Goal: Task Accomplishment & Management: Manage account settings

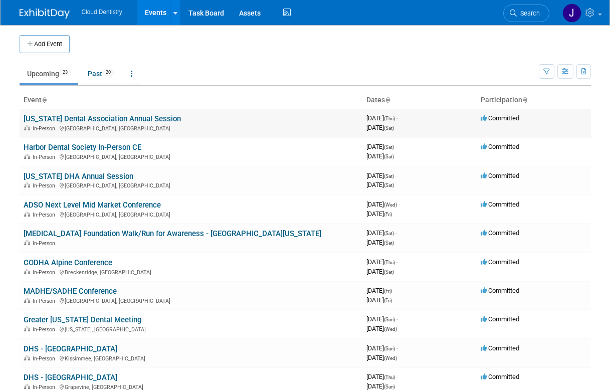
click at [106, 120] on link "[US_STATE] Dental Association Annual Session" at bounding box center [102, 118] width 157 height 9
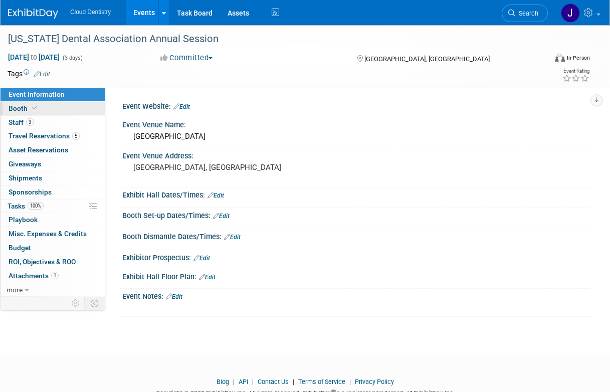
click at [60, 107] on link "Booth" at bounding box center [53, 109] width 104 height 14
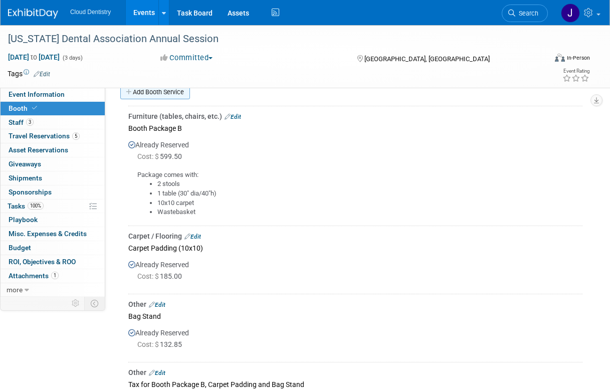
scroll to position [171, 0]
click at [136, 16] on link "Events" at bounding box center [144, 12] width 37 height 25
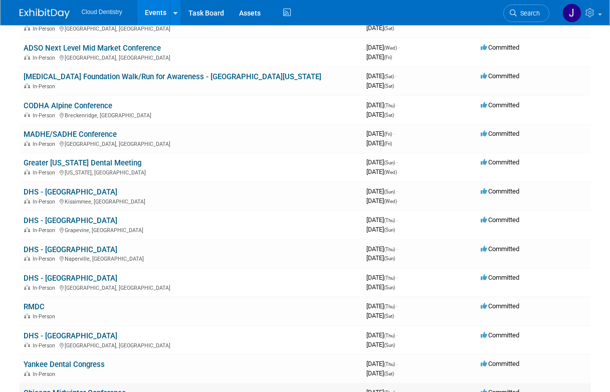
scroll to position [150, 0]
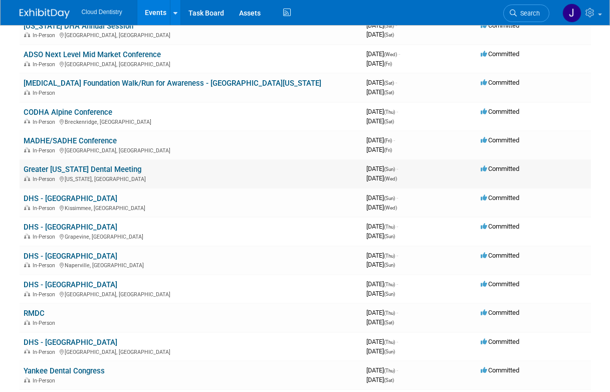
click at [124, 171] on link "Greater [US_STATE] Dental Meeting" at bounding box center [83, 169] width 118 height 9
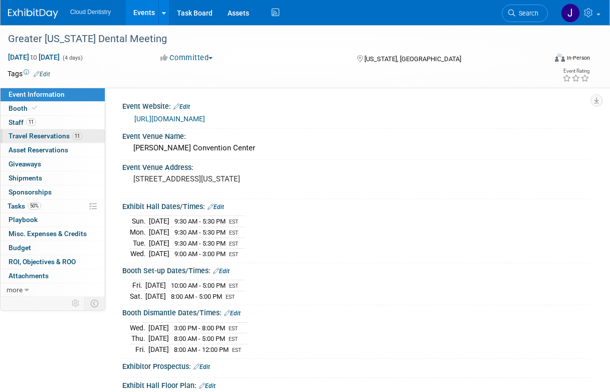
click at [54, 135] on span "Travel Reservations 11" at bounding box center [46, 136] width 74 height 8
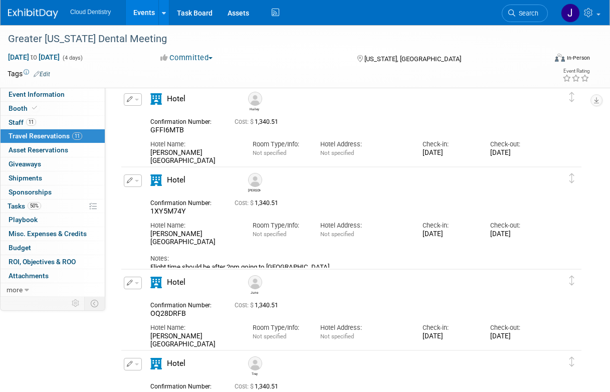
scroll to position [369, 0]
click at [136, 184] on button "button" at bounding box center [133, 181] width 18 height 13
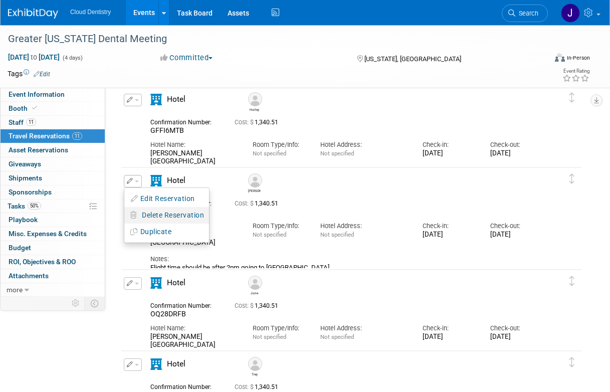
click at [155, 217] on span "Delete Reservation" at bounding box center [173, 215] width 62 height 8
click at [245, 219] on link "Yes" at bounding box center [245, 223] width 29 height 16
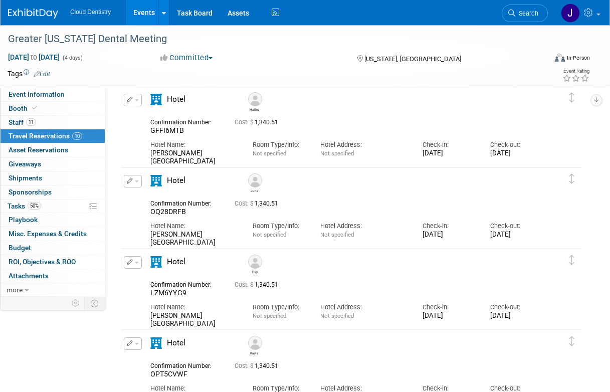
click at [147, 23] on link "Events" at bounding box center [144, 12] width 37 height 25
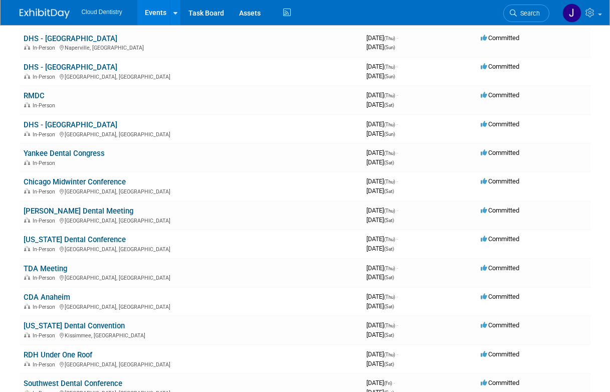
scroll to position [371, 0]
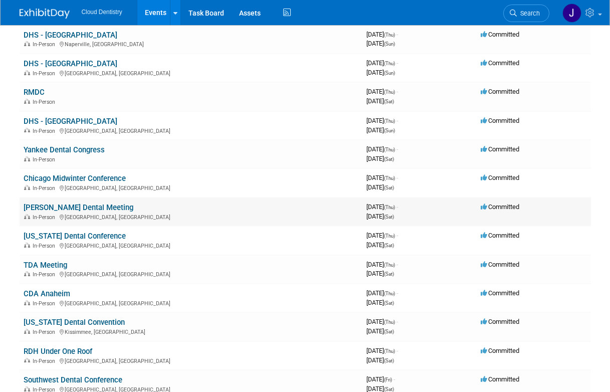
click at [82, 206] on link "[PERSON_NAME] Dental Meeting" at bounding box center [79, 207] width 110 height 9
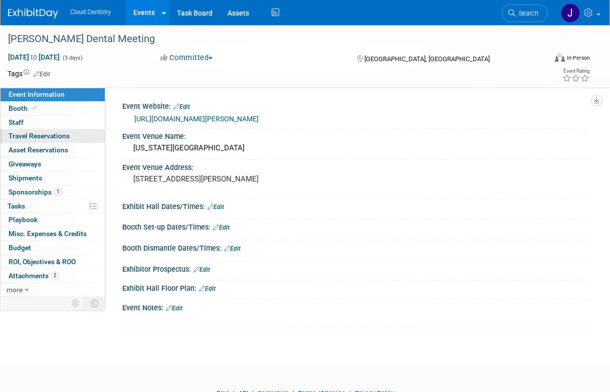
click at [63, 138] on span "Travel Reservations 0" at bounding box center [39, 136] width 61 height 8
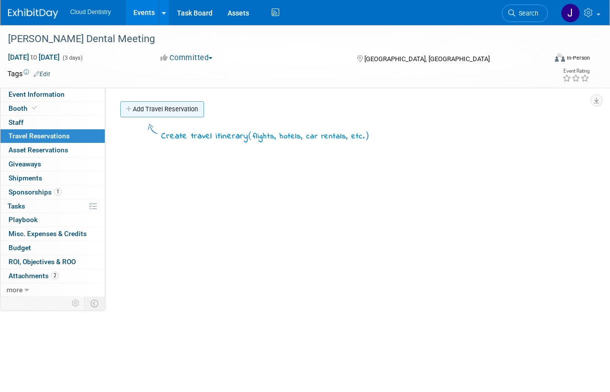
click at [155, 110] on link "Add Travel Reservation" at bounding box center [162, 109] width 84 height 16
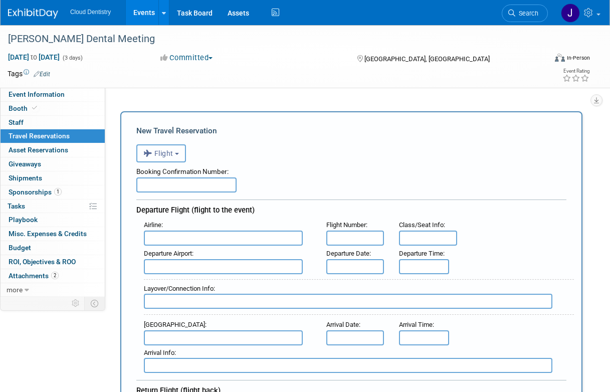
click at [176, 156] on button "Flight" at bounding box center [161, 153] width 50 height 18
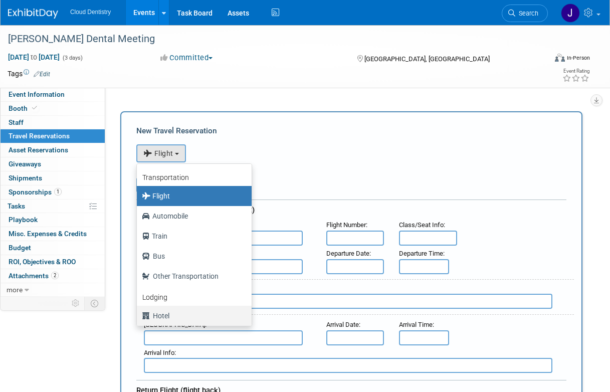
click at [169, 312] on label "Hotel" at bounding box center [192, 316] width 100 height 16
click at [138, 312] on input "Hotel" at bounding box center [135, 314] width 7 height 7
select select "6"
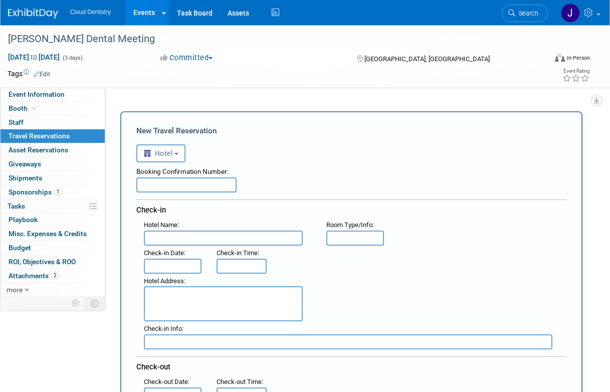
click at [193, 238] on input "text" at bounding box center [223, 237] width 159 height 15
click at [196, 185] on input "text" at bounding box center [186, 184] width 100 height 15
drag, startPoint x: 170, startPoint y: 243, endPoint x: 130, endPoint y: 241, distance: 40.2
paste input "Atlanta Hotel at Centennial Park"
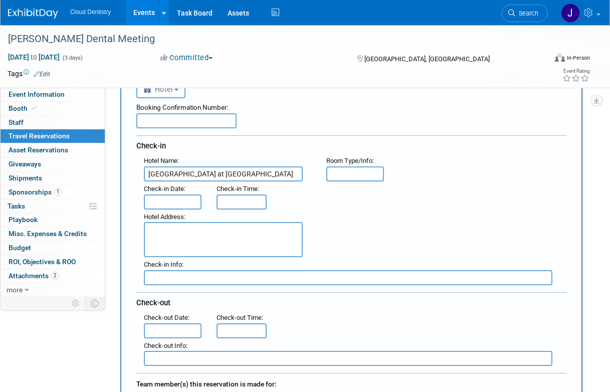
scroll to position [66, 0]
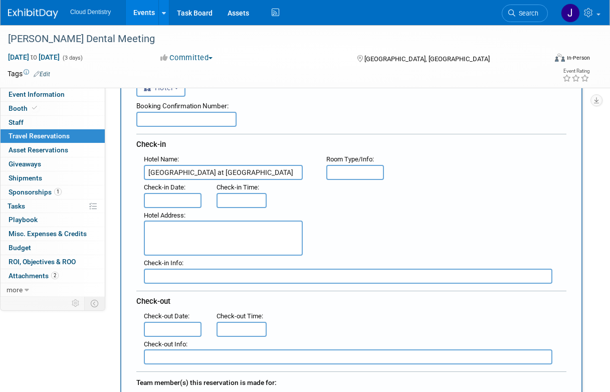
type input "Omni Atlanta Hotel at Centennial Park"
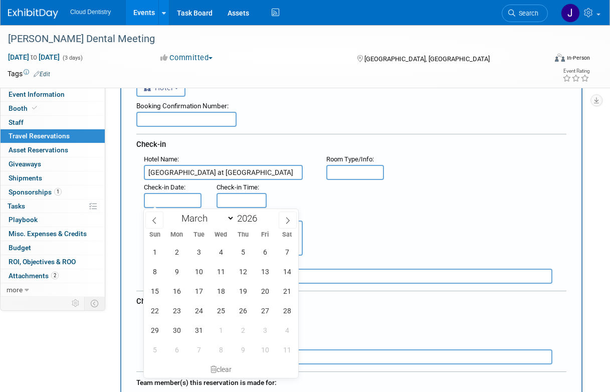
click at [165, 199] on input "text" at bounding box center [173, 200] width 58 height 15
click at [248, 269] on span "12" at bounding box center [243, 272] width 20 height 20
type input "Mar 12, 2026"
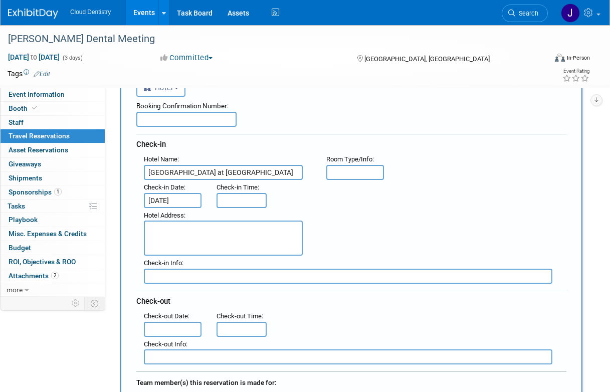
type input "3:00 PM"
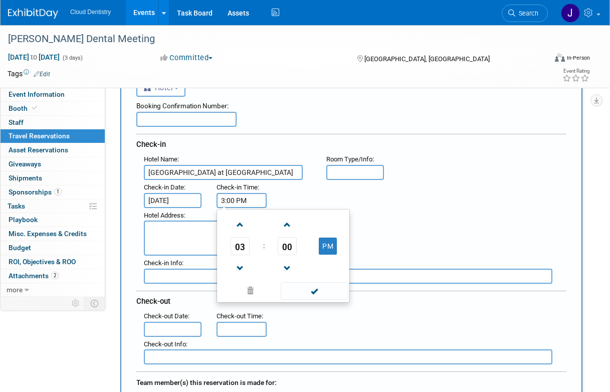
click at [257, 203] on input "3:00 PM" at bounding box center [241, 200] width 50 height 15
click at [314, 183] on div ": Check-in Date : Mar 12, 2026 Check-in Time : 3:00 PM 03 : 00 PM 12 01 02 03 0…" at bounding box center [354, 194] width 437 height 28
drag, startPoint x: 262, startPoint y: 196, endPoint x: 207, endPoint y: 198, distance: 55.1
click at [207, 198] on div ": Check-in Date : Mar 12, 2026 Check-in Time : 3:00 PM 03 : 00 PM 12 01 02 03 0…" at bounding box center [354, 194] width 437 height 28
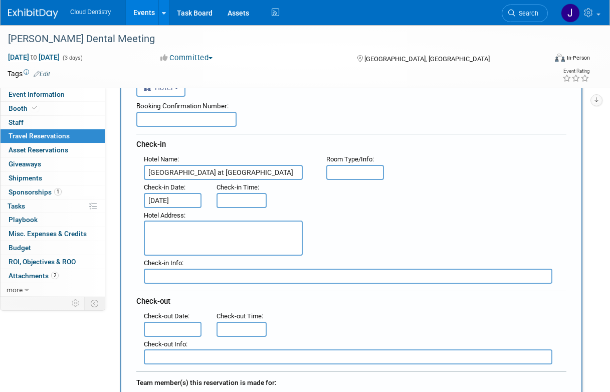
click at [470, 215] on div "Hotel Address :" at bounding box center [354, 232] width 437 height 48
click at [186, 330] on input "text" at bounding box center [173, 329] width 58 height 15
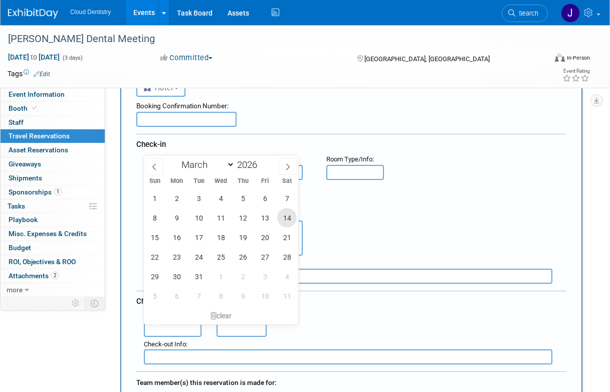
click at [290, 219] on span "14" at bounding box center [287, 218] width 20 height 20
type input "Mar 14, 2026"
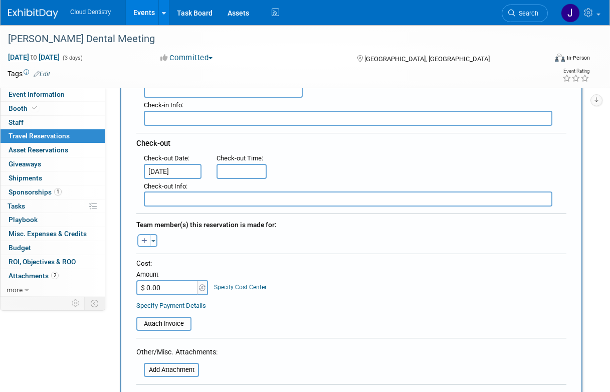
scroll to position [228, 0]
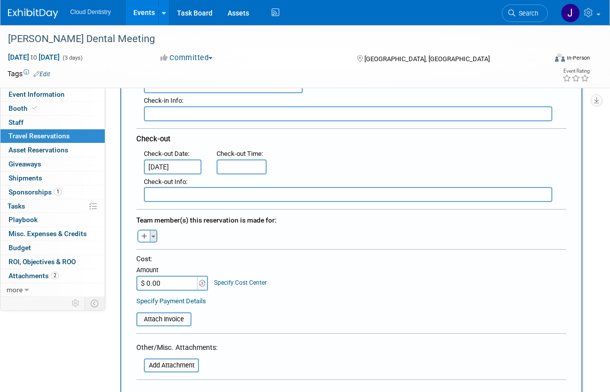
click at [155, 236] on button "Toggle Dropdown" at bounding box center [154, 235] width 8 height 13
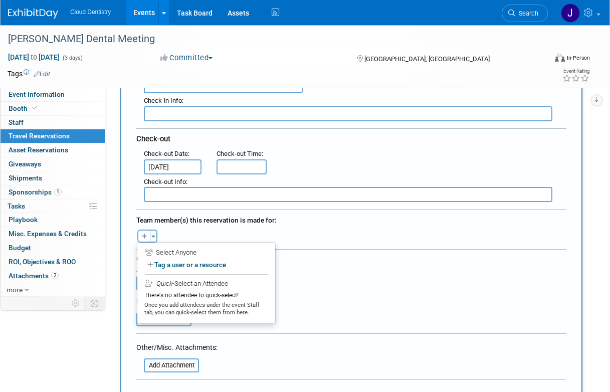
click at [244, 215] on div "Team member(s) this reservation is made for:" at bounding box center [351, 219] width 430 height 16
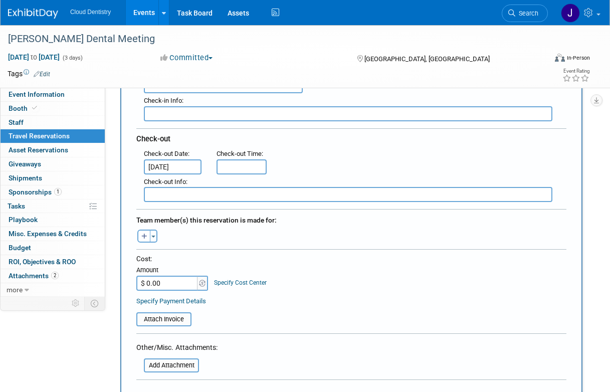
click at [167, 289] on input "$ 0.00" at bounding box center [167, 283] width 63 height 15
type input "$ 615.54"
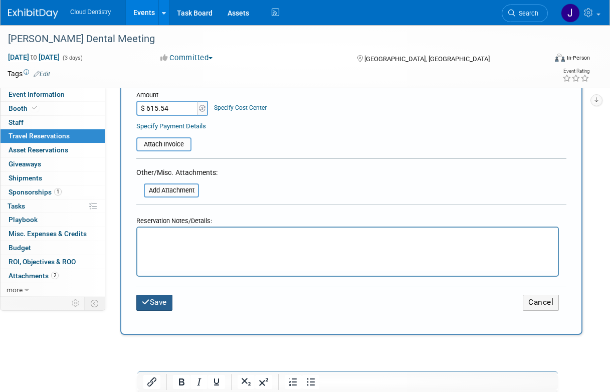
click at [162, 306] on button "Save" at bounding box center [154, 303] width 36 height 16
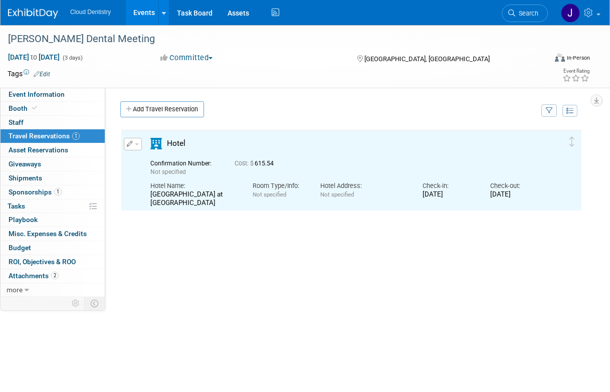
scroll to position [0, 0]
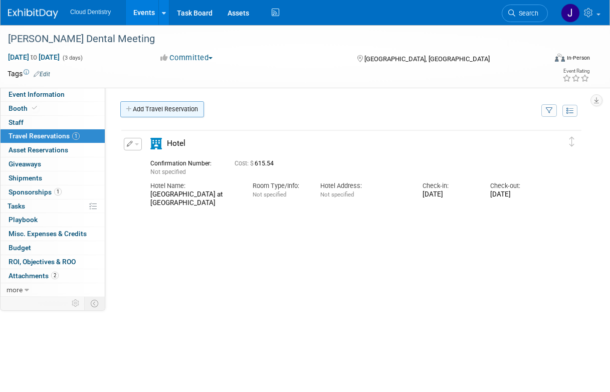
click at [186, 107] on link "Add Travel Reservation" at bounding box center [162, 109] width 84 height 16
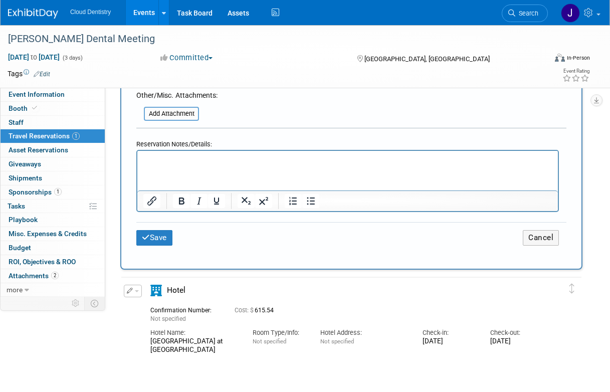
scroll to position [651, 0]
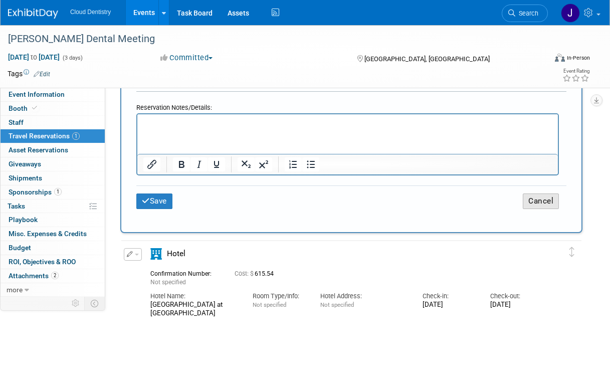
click at [544, 200] on button "Cancel" at bounding box center [541, 201] width 36 height 16
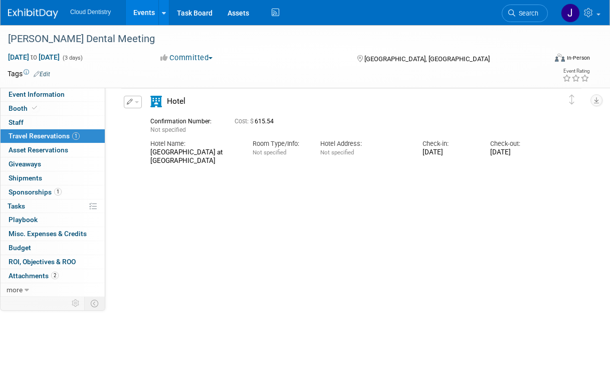
scroll to position [0, 0]
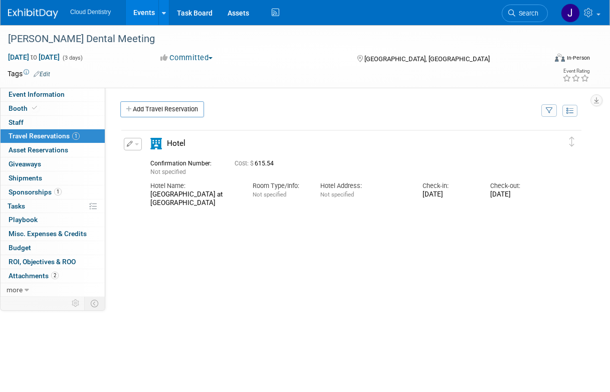
click at [129, 148] on button "button" at bounding box center [133, 144] width 18 height 13
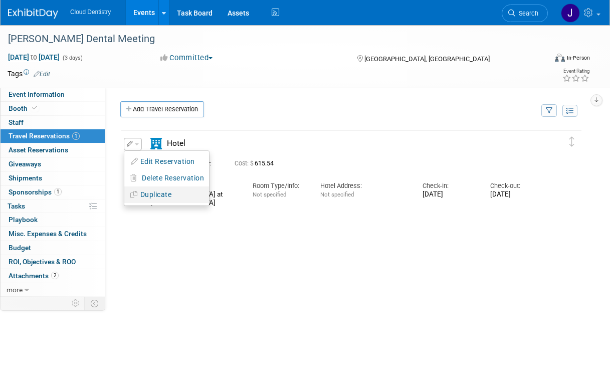
click at [164, 194] on button "Duplicate" at bounding box center [166, 194] width 85 height 15
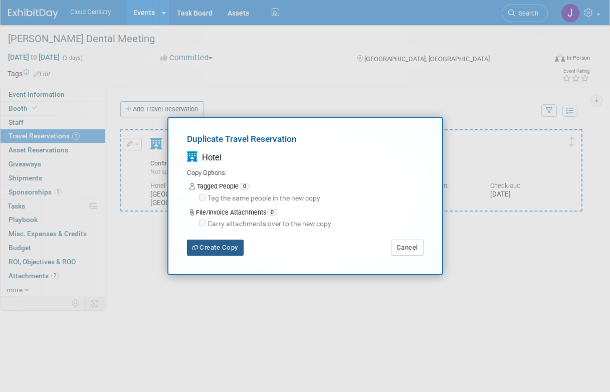
click at [210, 248] on button "Create Copy" at bounding box center [215, 247] width 57 height 16
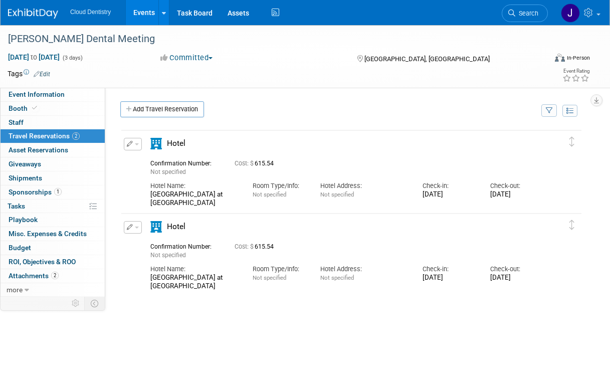
click at [146, 117] on div "Add Travel Reservation" at bounding box center [328, 110] width 420 height 19
click at [149, 113] on link "Add Travel Reservation" at bounding box center [162, 109] width 84 height 16
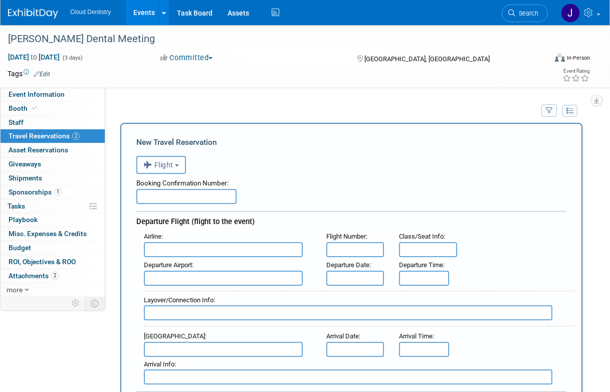
click at [176, 165] on b "button" at bounding box center [177, 165] width 4 height 2
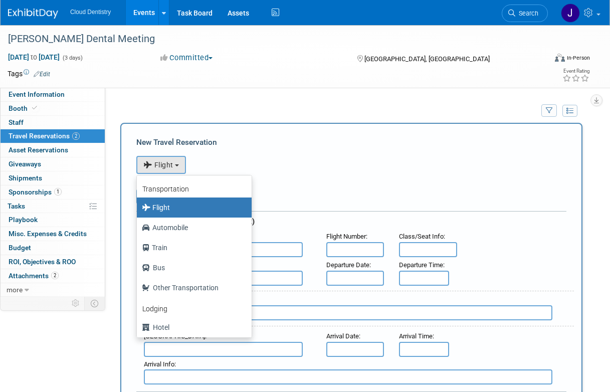
click at [263, 96] on div "Event Website: Edit https://www.hinman.org/ Event Venue Name: Georgia World Con…" at bounding box center [347, 192] width 484 height 209
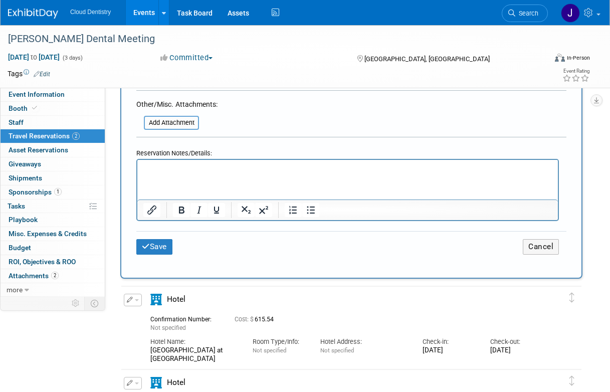
scroll to position [606, 0]
click at [544, 244] on button "Cancel" at bounding box center [541, 246] width 36 height 16
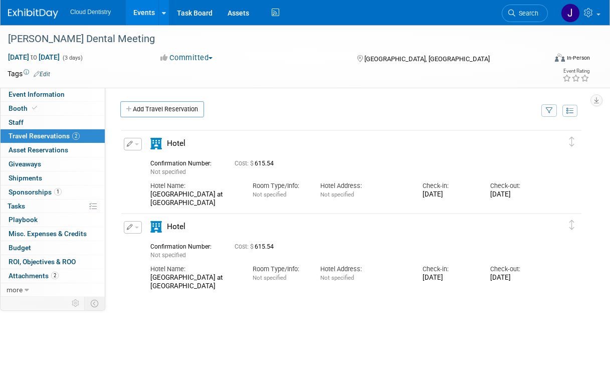
scroll to position [0, 0]
click at [131, 228] on icon "button" at bounding box center [130, 227] width 7 height 6
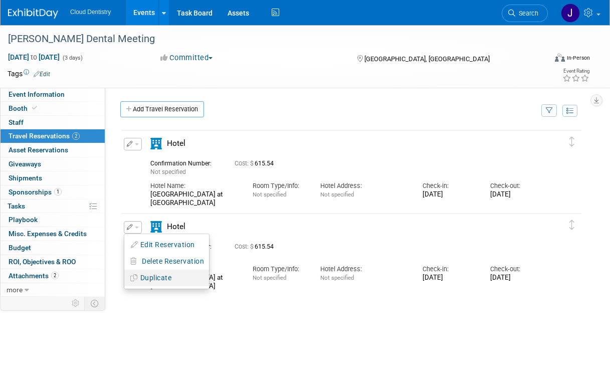
click at [148, 275] on button "Duplicate" at bounding box center [166, 278] width 85 height 15
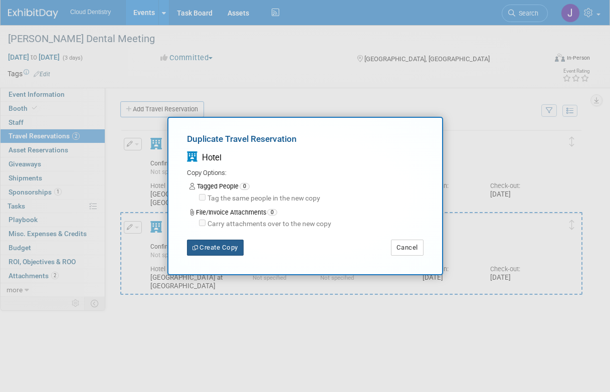
click at [213, 249] on button "Create Copy" at bounding box center [215, 247] width 57 height 16
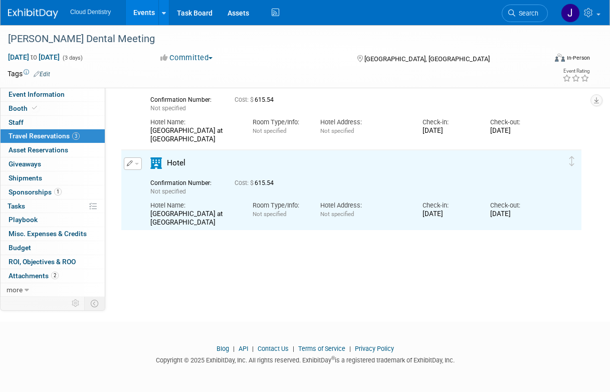
click at [138, 166] on button "button" at bounding box center [133, 163] width 18 height 13
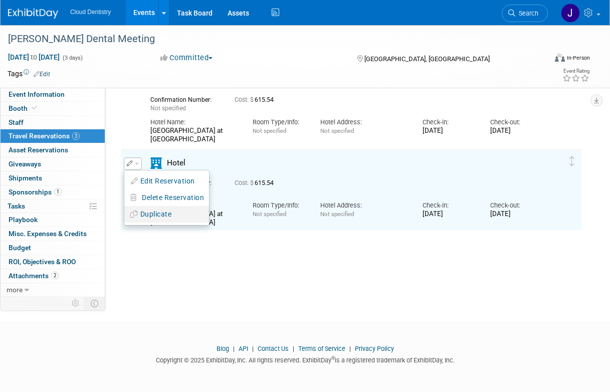
click at [160, 216] on button "Duplicate" at bounding box center [166, 214] width 85 height 15
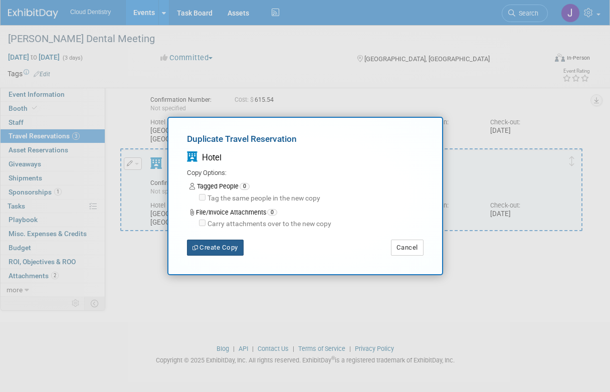
click at [208, 249] on button "Create Copy" at bounding box center [215, 247] width 57 height 16
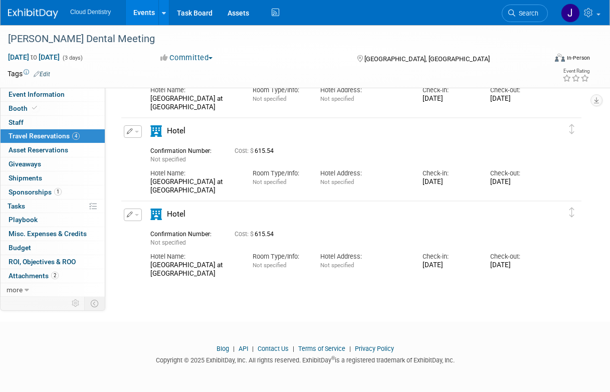
click at [135, 216] on button "button" at bounding box center [133, 214] width 18 height 13
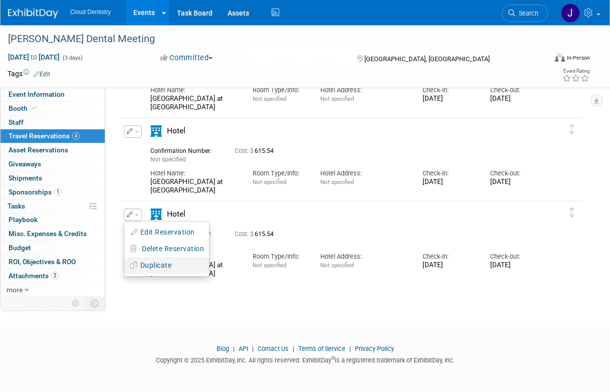
click at [153, 264] on button "Duplicate" at bounding box center [166, 265] width 85 height 15
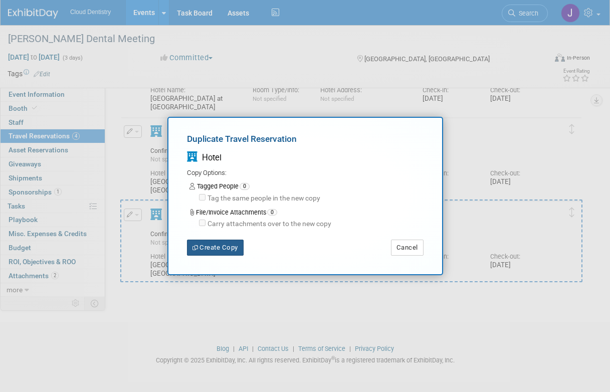
click at [225, 247] on button "Create Copy" at bounding box center [215, 247] width 57 height 16
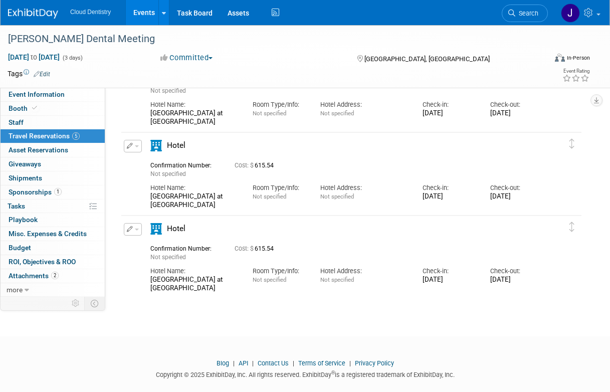
scroll to position [249, 0]
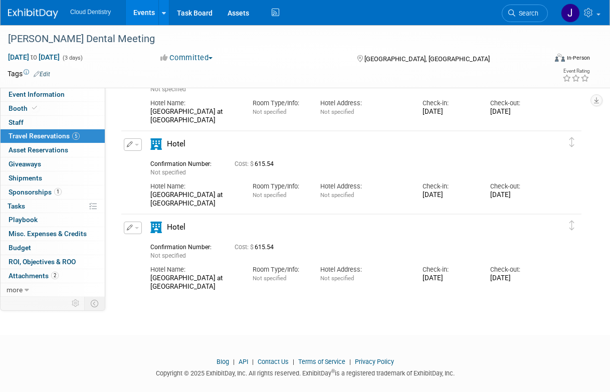
click at [137, 225] on button "button" at bounding box center [133, 227] width 18 height 13
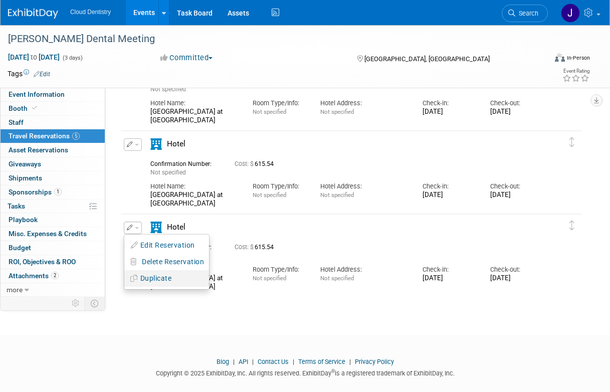
click at [147, 277] on button "Duplicate" at bounding box center [166, 278] width 85 height 15
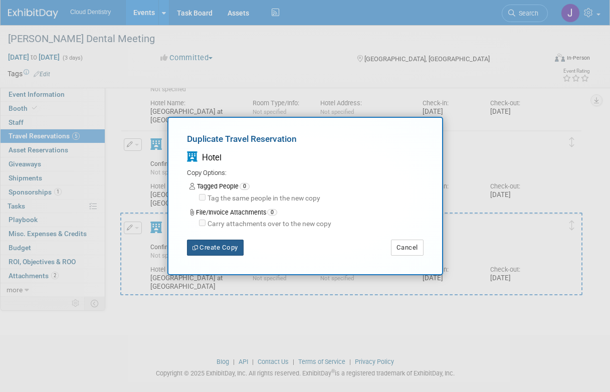
click at [209, 244] on button "Create Copy" at bounding box center [215, 247] width 57 height 16
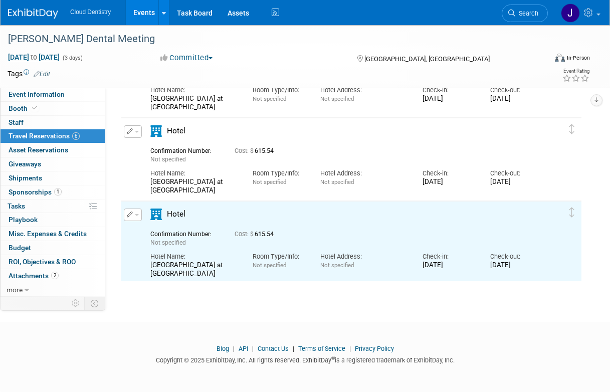
scroll to position [0, 0]
click at [136, 218] on button "button" at bounding box center [133, 214] width 18 height 13
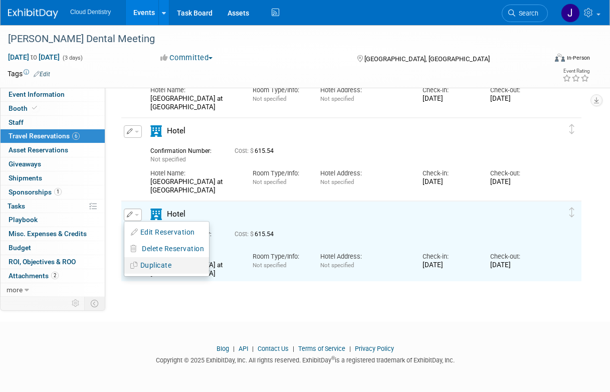
click at [139, 265] on icon "button" at bounding box center [135, 265] width 10 height 7
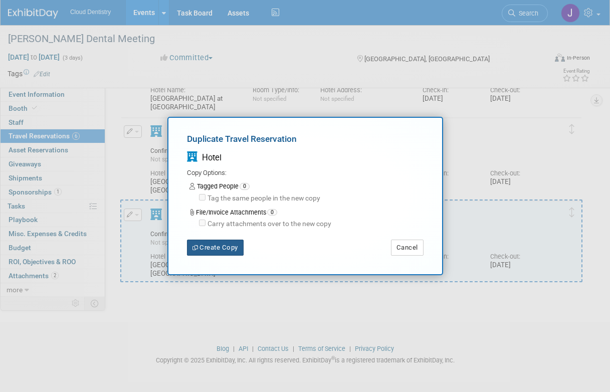
click at [215, 242] on button "Create Copy" at bounding box center [215, 247] width 57 height 16
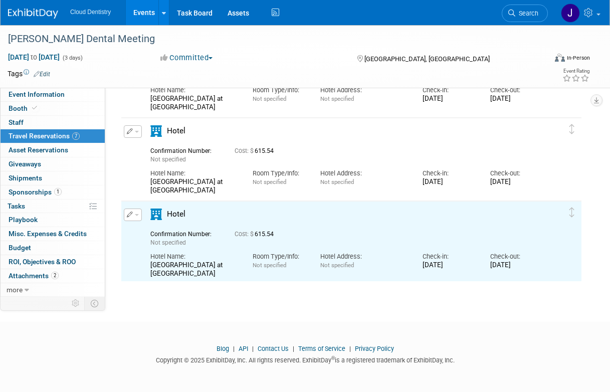
click at [135, 219] on button "button" at bounding box center [133, 214] width 18 height 13
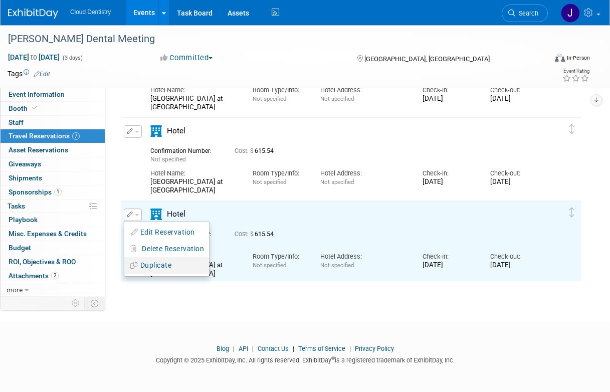
click at [146, 269] on button "Duplicate" at bounding box center [166, 265] width 85 height 15
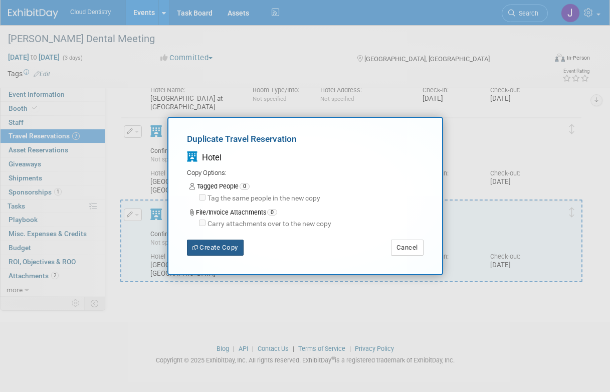
click at [209, 253] on button "Create Copy" at bounding box center [215, 247] width 57 height 16
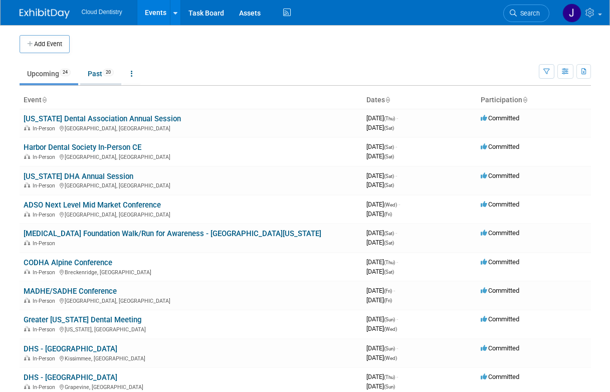
click at [100, 79] on link "Past 20" at bounding box center [100, 73] width 41 height 19
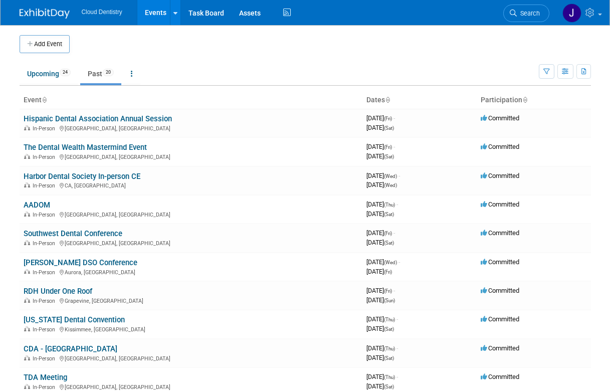
scroll to position [6, 0]
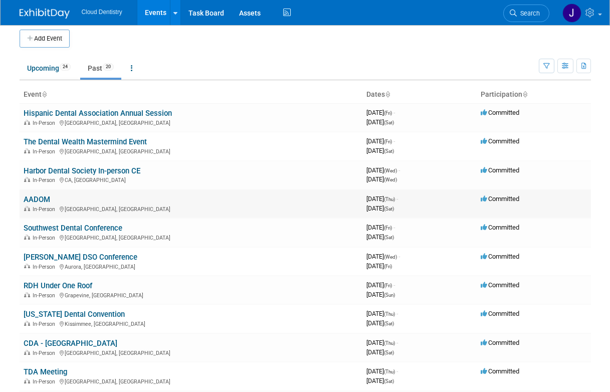
click at [48, 200] on link "AADOM" at bounding box center [37, 199] width 27 height 9
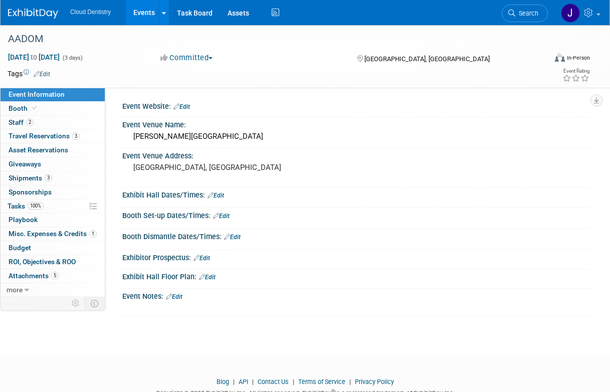
click at [152, 2] on link "Events" at bounding box center [144, 12] width 37 height 25
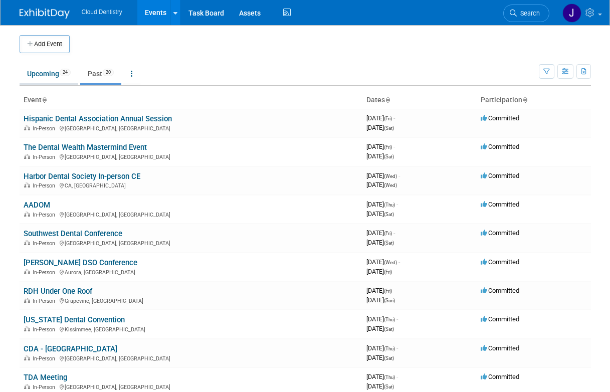
click at [50, 80] on link "Upcoming 24" at bounding box center [49, 73] width 59 height 19
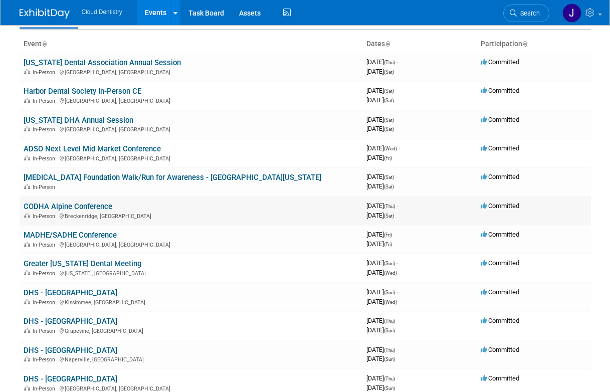
scroll to position [59, 0]
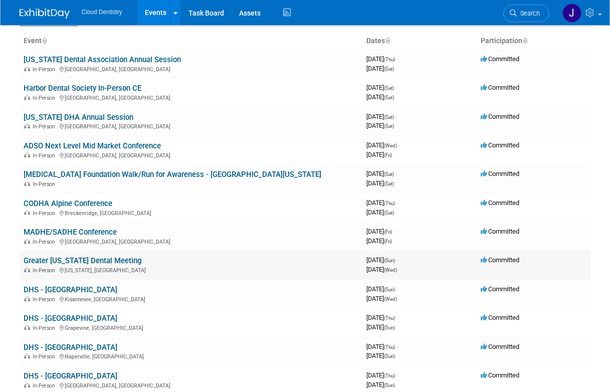
click at [75, 261] on link "Greater [US_STATE] Dental Meeting" at bounding box center [83, 260] width 118 height 9
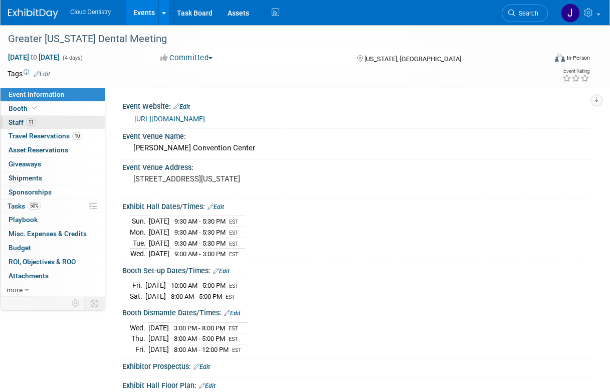
click at [58, 128] on link "11 Staff 11" at bounding box center [53, 123] width 104 height 14
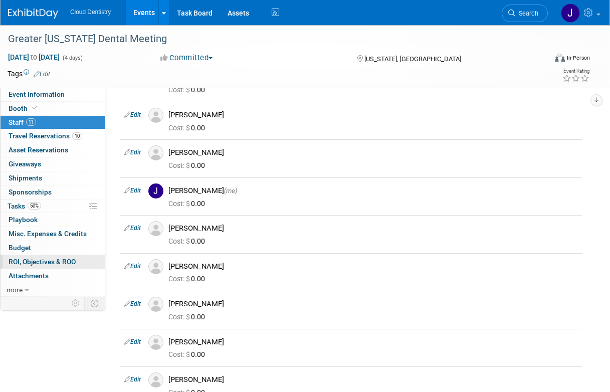
scroll to position [103, 0]
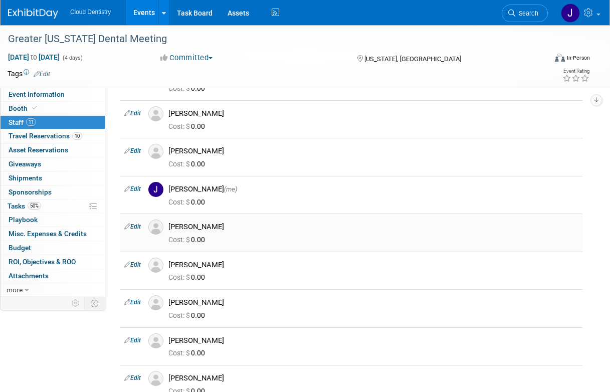
click at [132, 226] on link "Edit" at bounding box center [132, 226] width 17 height 7
select select "bd560185-35c1-45a9-af90-12cd3cfe16e6"
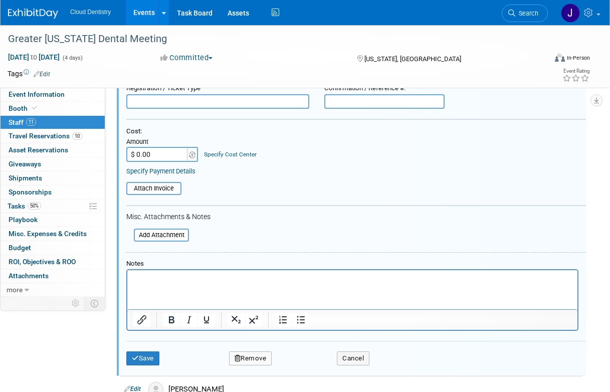
scroll to position [364, 0]
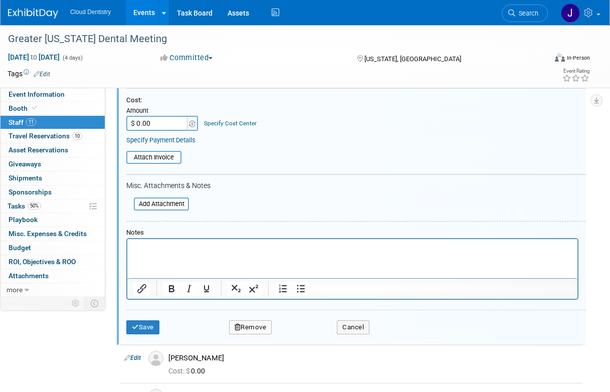
click at [259, 329] on button "Remove" at bounding box center [250, 327] width 43 height 14
click at [306, 340] on link "Yes" at bounding box center [305, 336] width 29 height 16
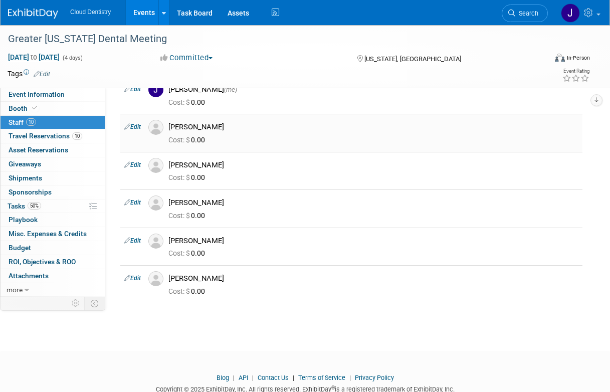
scroll to position [213, 0]
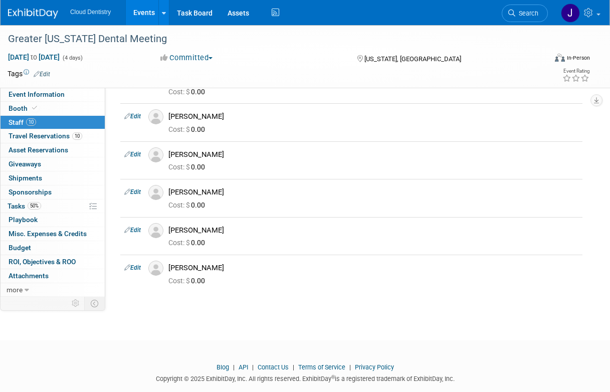
click at [142, 19] on link "Events" at bounding box center [144, 12] width 37 height 25
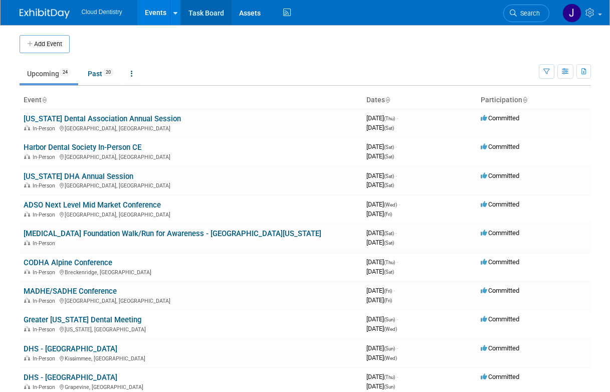
click at [210, 12] on link "Task Board" at bounding box center [206, 12] width 51 height 25
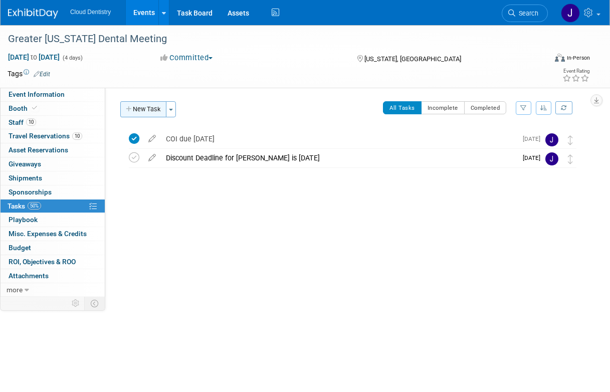
click at [134, 115] on button "New Task" at bounding box center [143, 109] width 46 height 16
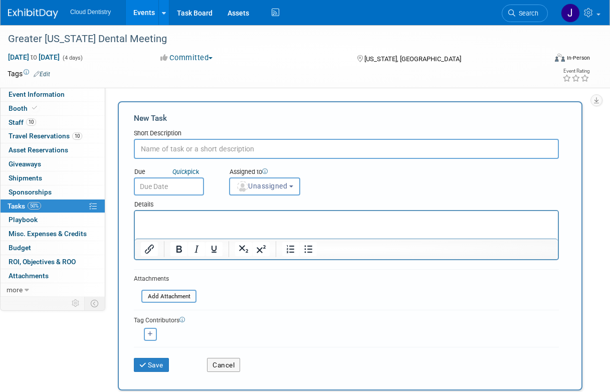
click at [160, 155] on input "text" at bounding box center [346, 149] width 425 height 20
type input "Register Staff"
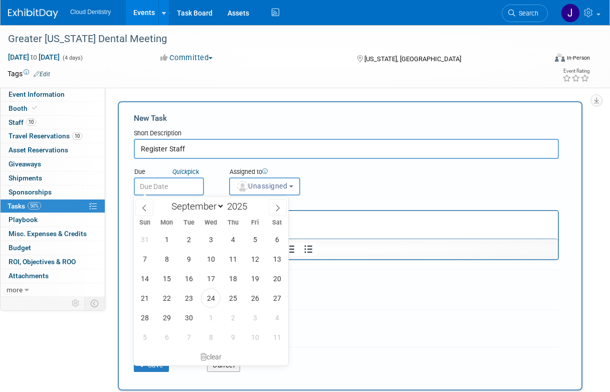
click at [160, 187] on input "text" at bounding box center [169, 186] width 70 height 18
click at [190, 317] on span "30" at bounding box center [189, 318] width 20 height 20
type input "Sep 30, 2025"
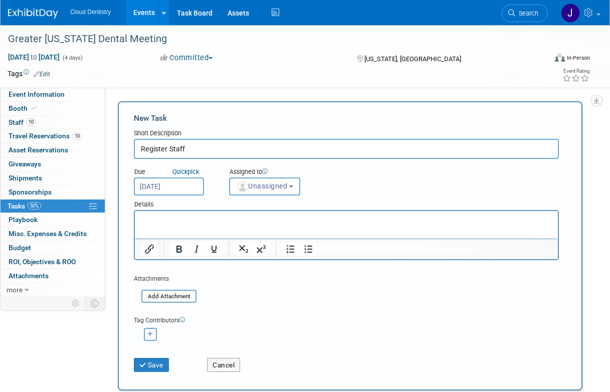
click at [200, 177] on input "Sep 30, 2025" at bounding box center [169, 186] width 70 height 18
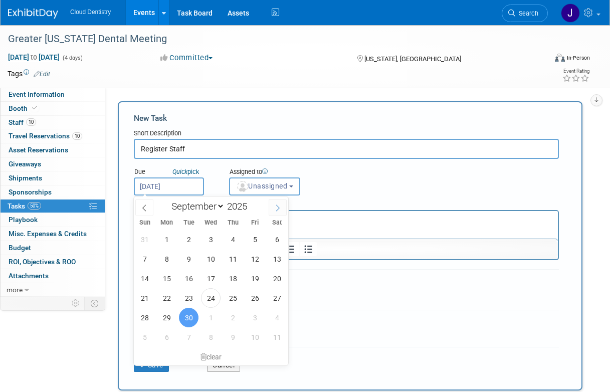
click at [279, 211] on span at bounding box center [278, 207] width 18 height 17
select select "9"
click at [228, 235] on span "2" at bounding box center [233, 239] width 20 height 20
type input "Oct 2, 2025"
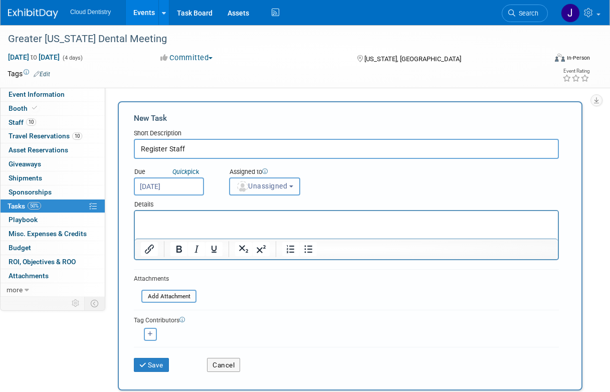
click at [271, 189] on span "Unassigned" at bounding box center [261, 186] width 51 height 8
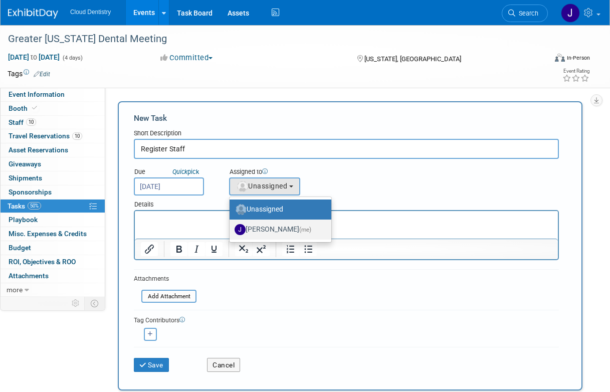
click at [295, 224] on label "Jessica Estrada (me)" at bounding box center [277, 229] width 87 height 16
click at [231, 225] on input "Jessica Estrada (me)" at bounding box center [227, 228] width 7 height 7
select select "8400ef51-4aca-4330-8880-468bfad11e00"
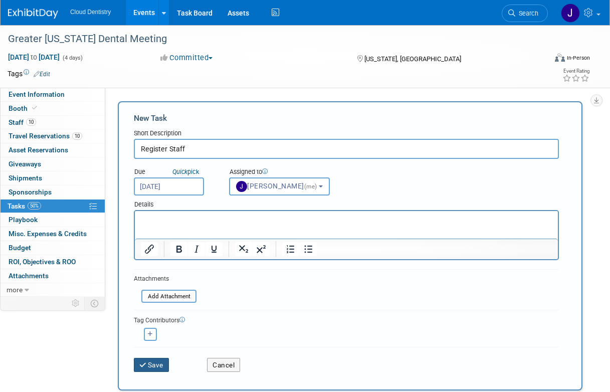
click at [155, 361] on button "Save" at bounding box center [151, 365] width 35 height 14
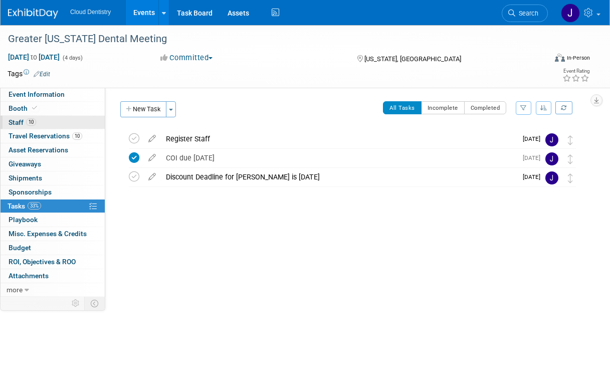
click at [58, 119] on link "10 Staff 10" at bounding box center [53, 123] width 104 height 14
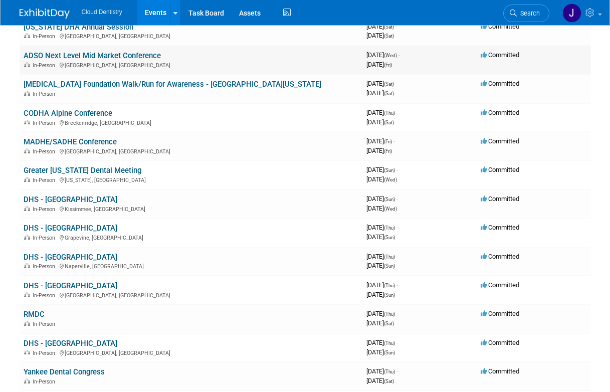
scroll to position [151, 0]
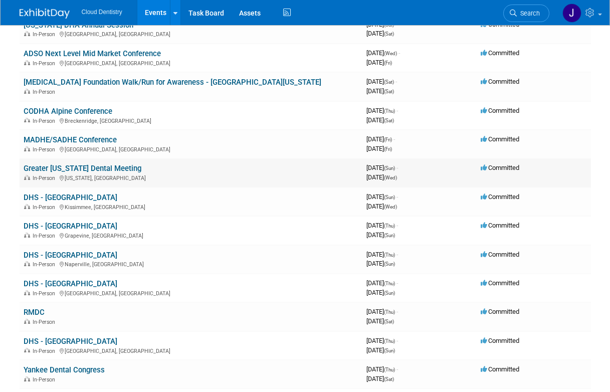
click at [122, 171] on link "Greater [US_STATE] Dental Meeting" at bounding box center [83, 168] width 118 height 9
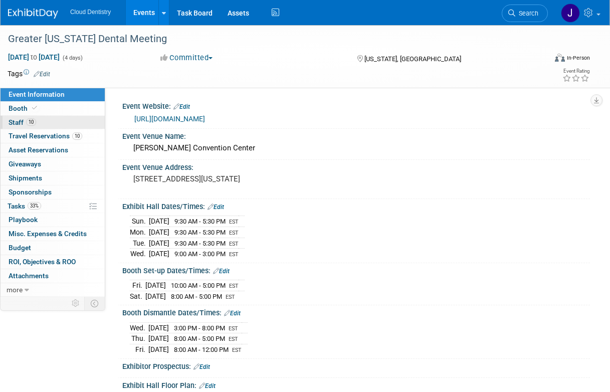
click at [61, 122] on link "10 Staff 10" at bounding box center [53, 123] width 104 height 14
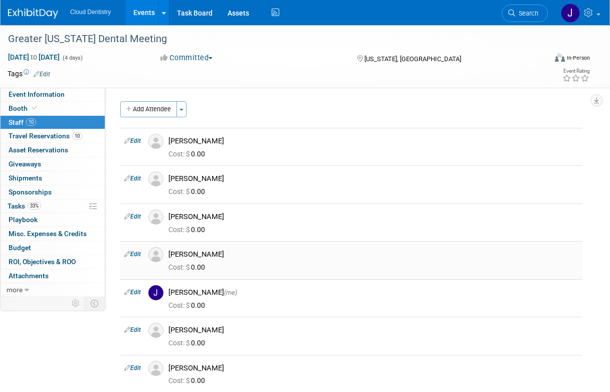
scroll to position [19, 0]
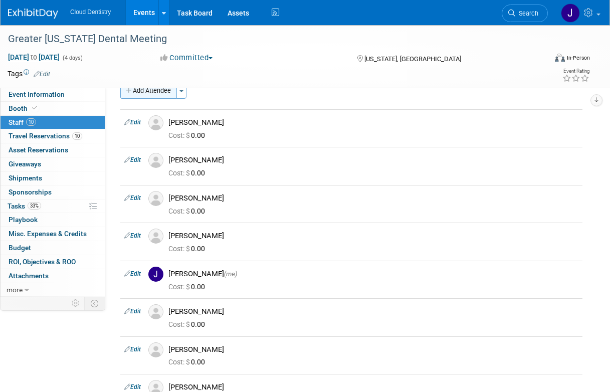
click at [162, 95] on button "Add Attendee" at bounding box center [148, 91] width 57 height 16
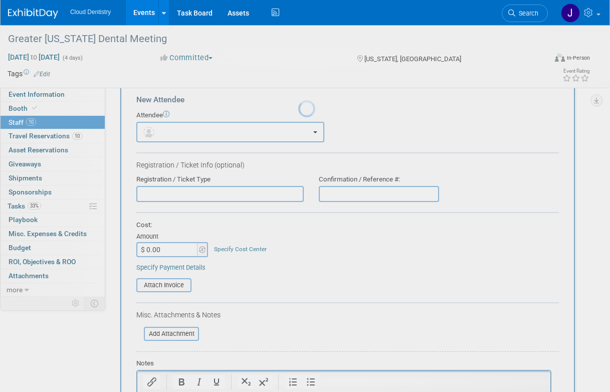
scroll to position [0, 0]
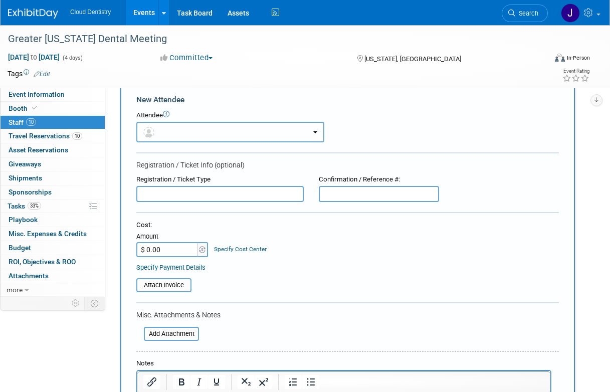
click at [195, 131] on button "button" at bounding box center [230, 132] width 188 height 21
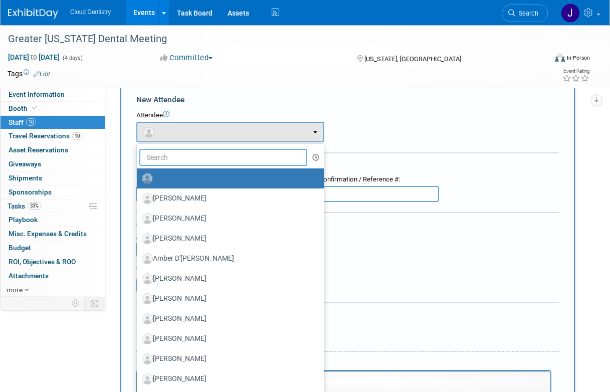
click at [189, 154] on input "text" at bounding box center [223, 157] width 168 height 17
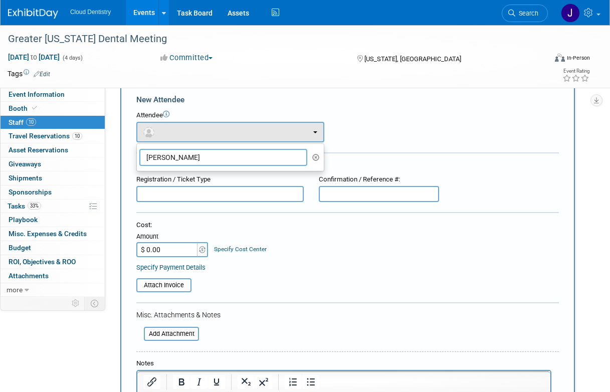
type input "darius"
click at [321, 157] on li "darius" at bounding box center [230, 157] width 187 height 17
click at [316, 159] on icon "button" at bounding box center [316, 157] width 8 height 7
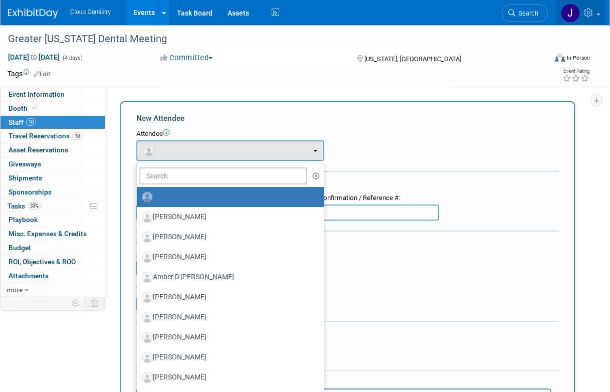
click at [600, 8] on link at bounding box center [579, 12] width 49 height 25
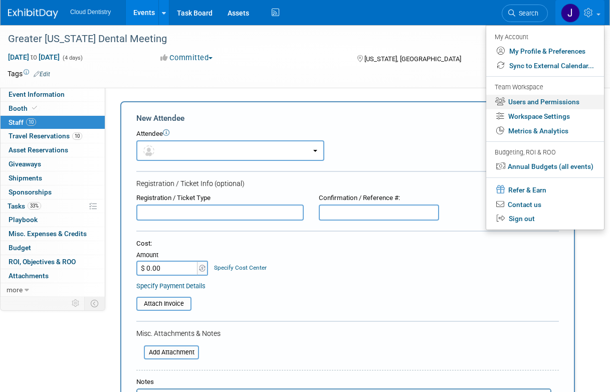
click at [532, 96] on link "Users and Permissions" at bounding box center [545, 102] width 118 height 15
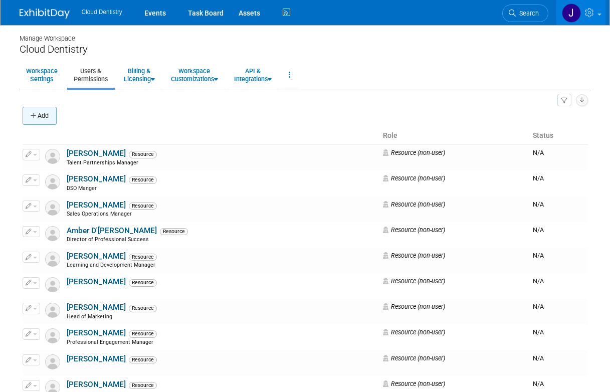
click at [47, 119] on button "Add" at bounding box center [40, 116] width 34 height 18
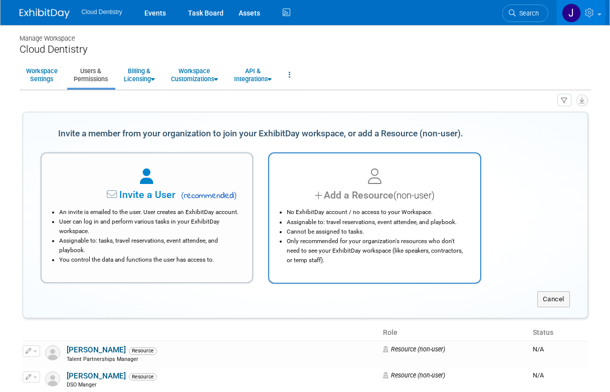
click at [347, 227] on li "Cannot be assigned to tasks." at bounding box center [377, 232] width 181 height 10
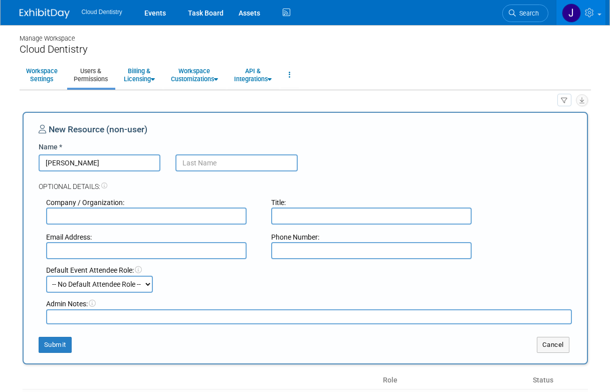
type input "[PERSON_NAME]"
type input "Somekhian"
click at [181, 218] on input "text" at bounding box center [146, 215] width 200 height 17
type input "Cloud Dentistry"
click at [304, 218] on input "text" at bounding box center [371, 215] width 200 height 17
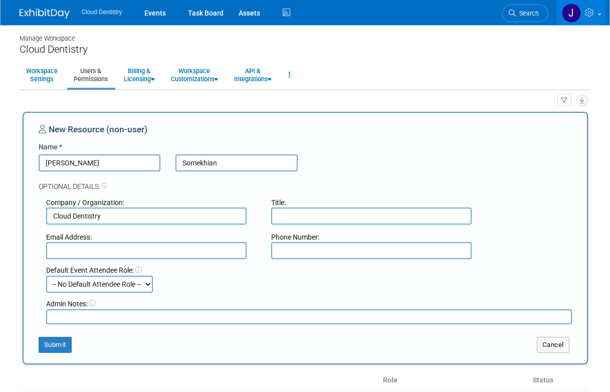
paste input "Head of Strategic Partnerships"
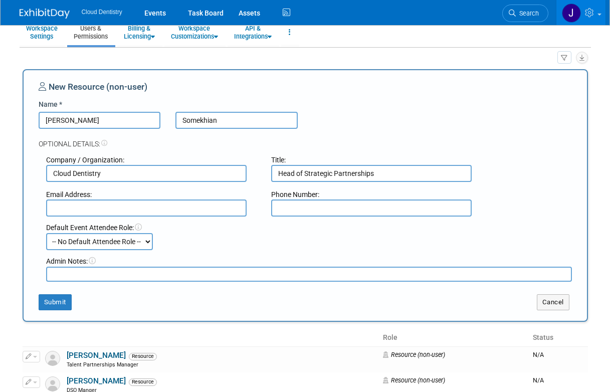
scroll to position [49, 0]
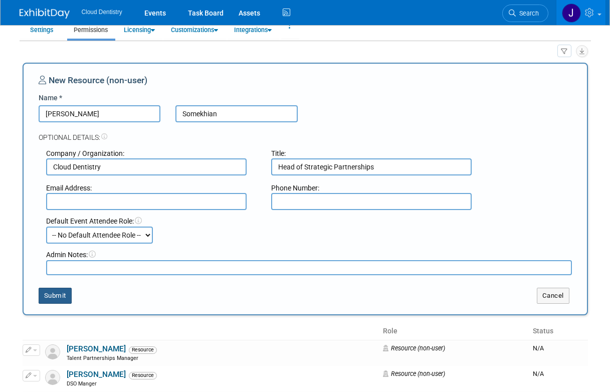
type input "Head of Strategic Partnerships"
click at [56, 296] on button "Submit" at bounding box center [55, 296] width 33 height 16
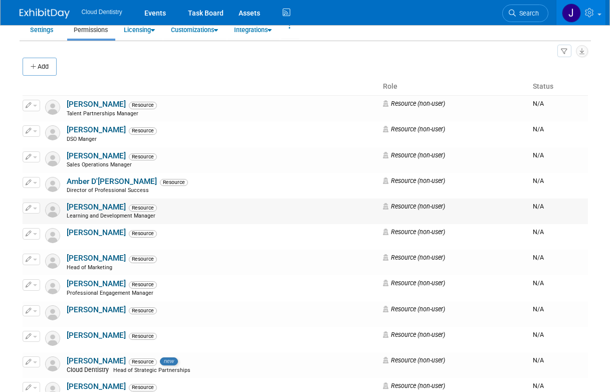
scroll to position [0, 0]
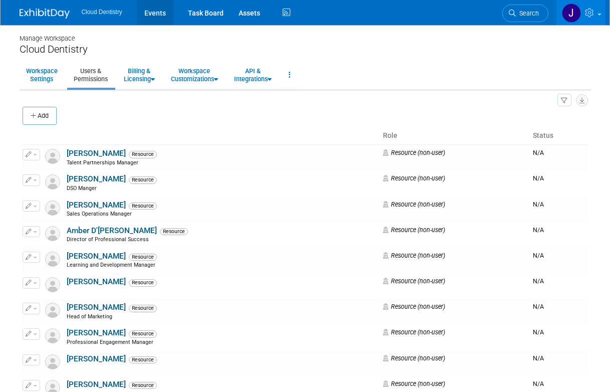
click at [156, 16] on link "Events" at bounding box center [155, 12] width 37 height 25
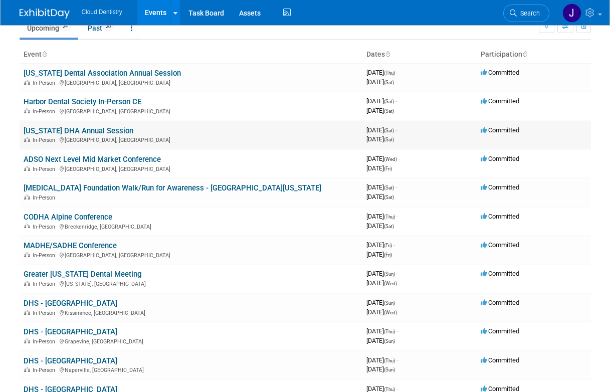
scroll to position [63, 0]
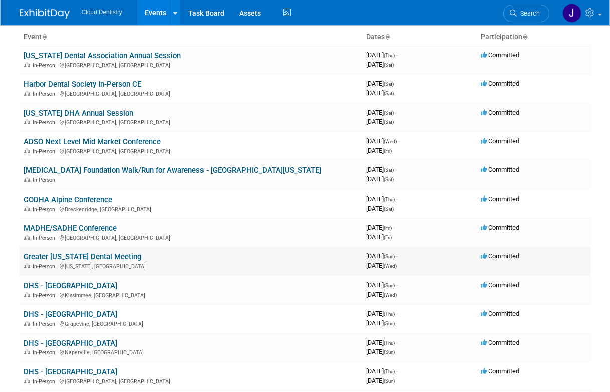
click at [108, 253] on link "Greater [US_STATE] Dental Meeting" at bounding box center [83, 256] width 118 height 9
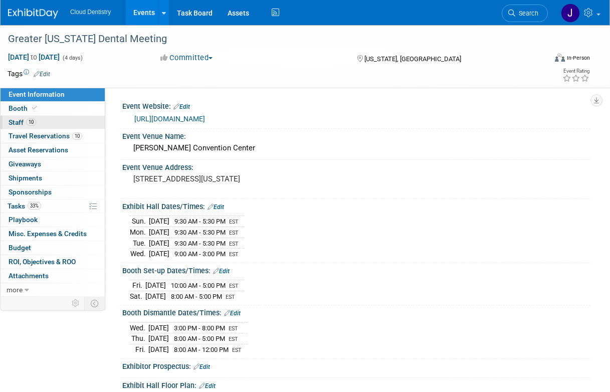
click at [59, 127] on link "10 Staff 10" at bounding box center [53, 123] width 104 height 14
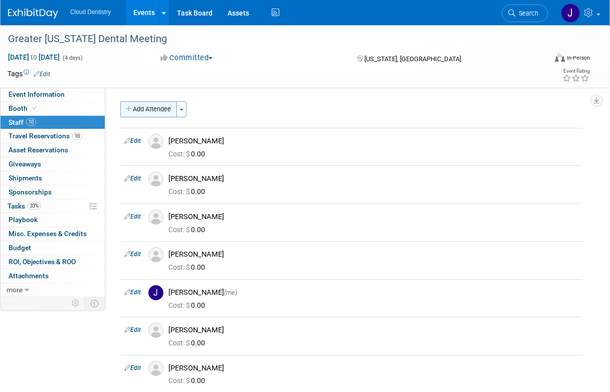
click at [156, 112] on button "Add Attendee" at bounding box center [148, 109] width 57 height 16
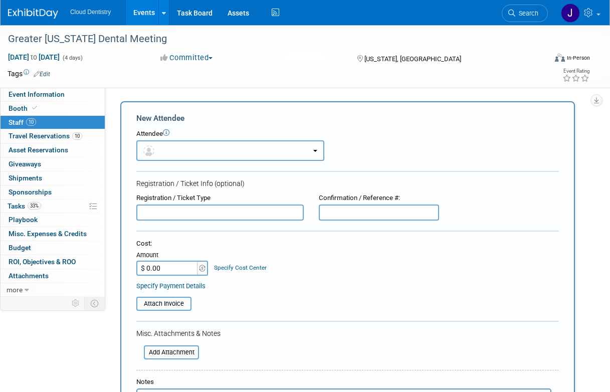
click at [182, 147] on button "button" at bounding box center [230, 150] width 188 height 21
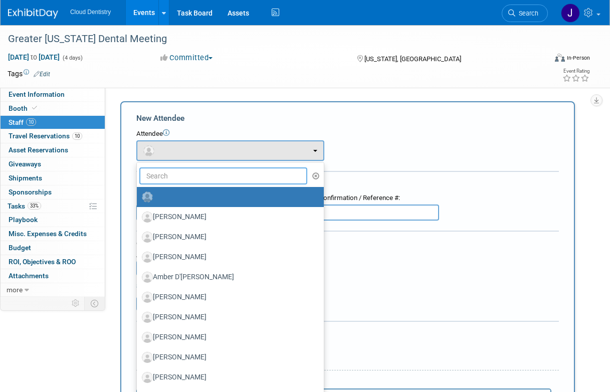
click at [175, 177] on input "text" at bounding box center [223, 175] width 168 height 17
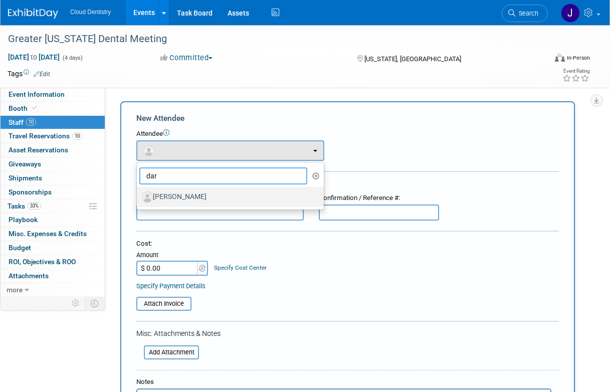
type input "dar"
click at [177, 197] on label "[PERSON_NAME]" at bounding box center [228, 197] width 172 height 16
click at [138, 197] on input "[PERSON_NAME]" at bounding box center [135, 195] width 7 height 7
select select "b2b18ba6-5d19-4918-8043-5df17e8145c4"
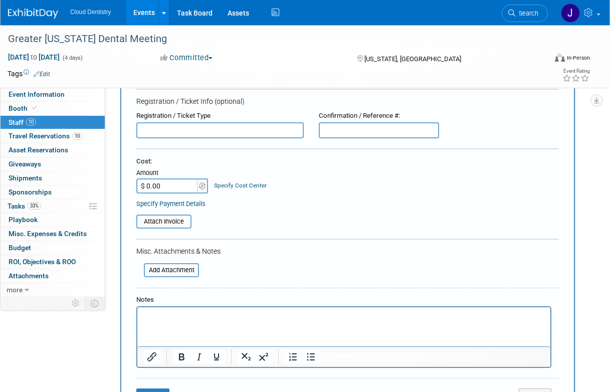
scroll to position [168, 0]
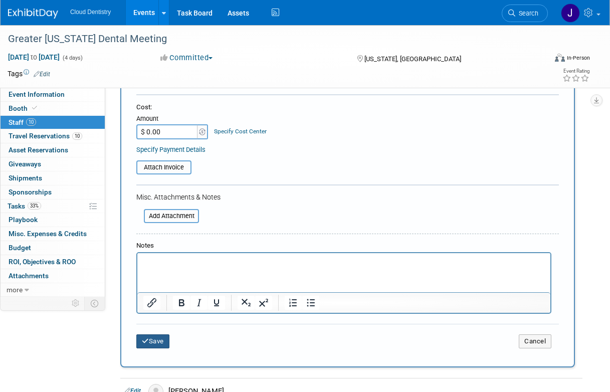
click at [156, 338] on button "Save" at bounding box center [152, 341] width 33 height 14
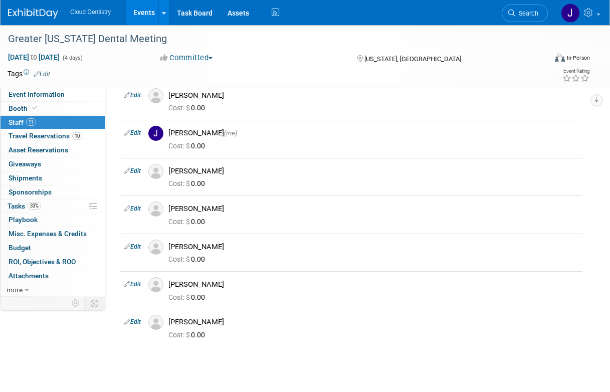
scroll to position [205, 0]
